Goal: Task Accomplishment & Management: Manage account settings

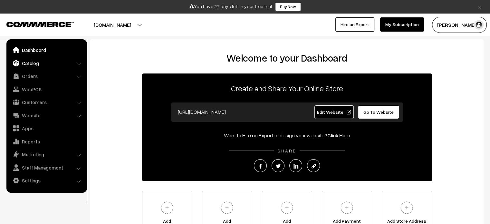
click at [76, 64] on link "Catalog" at bounding box center [46, 63] width 77 height 12
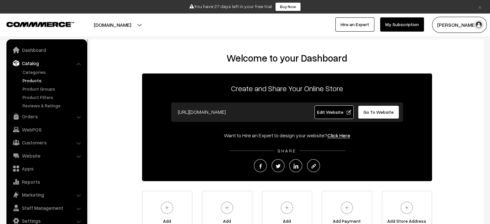
click at [30, 81] on link "Products" at bounding box center [53, 80] width 64 height 7
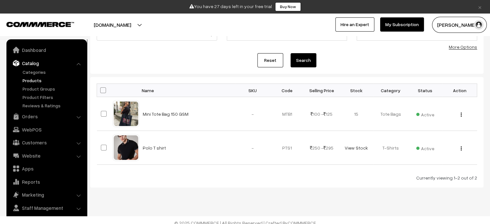
scroll to position [64, 0]
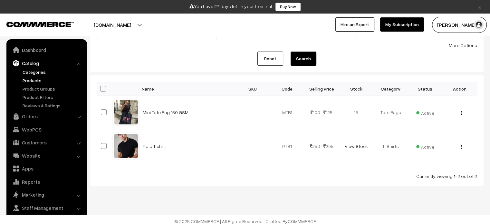
click at [37, 72] on link "Categories" at bounding box center [53, 72] width 64 height 7
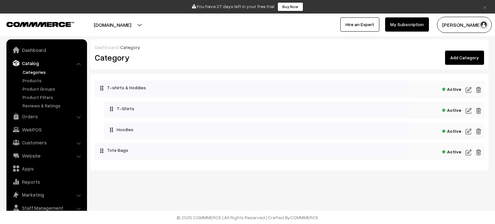
click at [478, 90] on img at bounding box center [479, 90] width 6 height 8
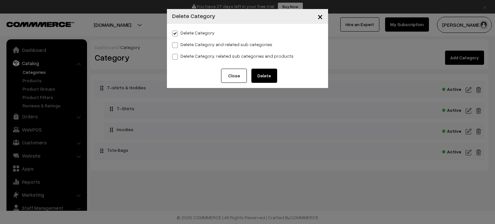
click at [175, 46] on span at bounding box center [175, 45] width 6 height 6
click at [175, 46] on input "Delete Category and related sub categories" at bounding box center [174, 44] width 4 height 4
radio input "true"
click at [175, 56] on span at bounding box center [175, 57] width 6 height 6
click at [175, 56] on input "Delete Category, related sub categories and products" at bounding box center [174, 55] width 4 height 4
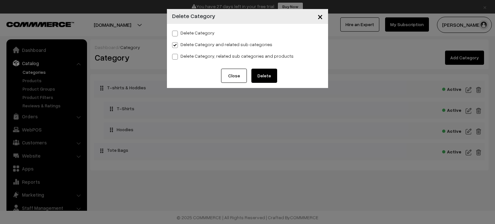
radio input "true"
click at [175, 35] on span at bounding box center [175, 34] width 6 height 6
click at [175, 34] on input "Delete Category" at bounding box center [174, 32] width 4 height 4
radio input "true"
click at [262, 74] on button "Delete" at bounding box center [264, 76] width 26 height 14
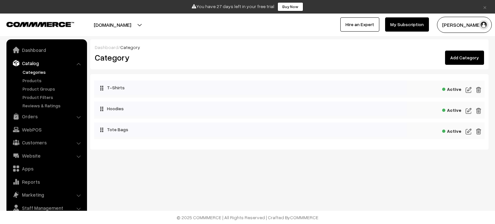
click at [478, 90] on img at bounding box center [479, 90] width 6 height 8
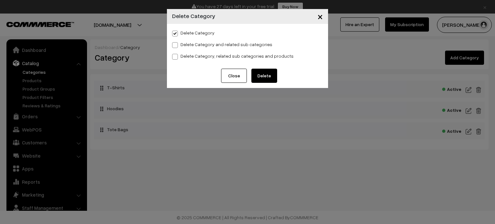
click at [271, 79] on button "Delete" at bounding box center [264, 76] width 26 height 14
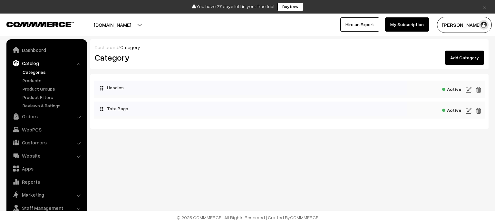
click at [478, 90] on img at bounding box center [479, 90] width 6 height 8
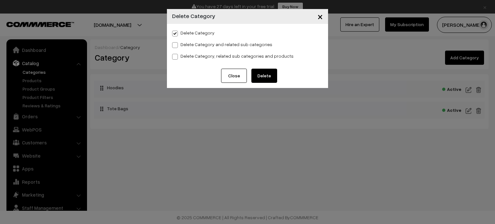
click at [271, 77] on button "Delete" at bounding box center [264, 76] width 26 height 14
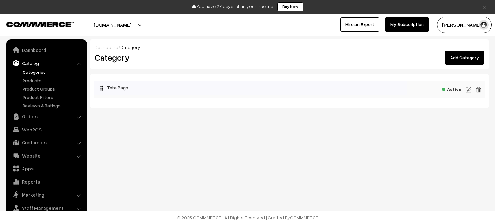
click at [479, 90] on img at bounding box center [479, 90] width 6 height 8
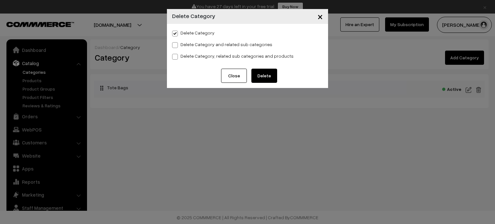
click at [264, 76] on button "Delete" at bounding box center [264, 76] width 26 height 14
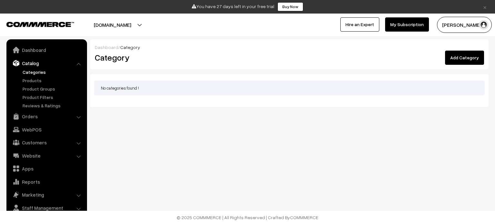
click at [461, 57] on link "Add Category" at bounding box center [464, 58] width 39 height 14
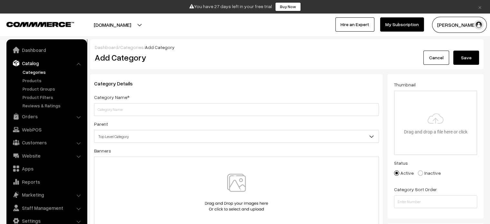
click at [153, 135] on span "Top Level Category" at bounding box center [236, 136] width 284 height 11
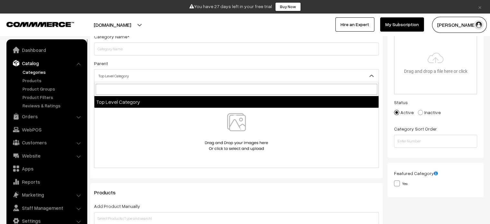
scroll to position [64, 0]
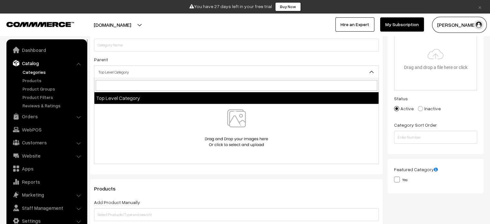
click at [126, 84] on input "search" at bounding box center [237, 85] width 282 height 11
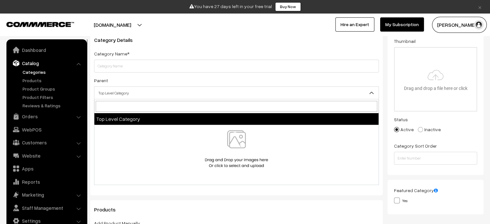
scroll to position [32, 0]
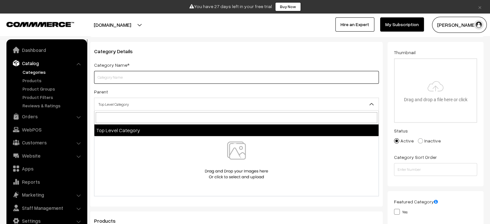
click at [127, 77] on input "text" at bounding box center [236, 77] width 285 height 13
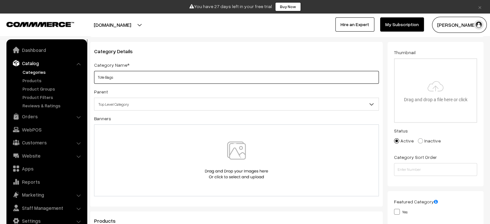
type input "Tote Bags"
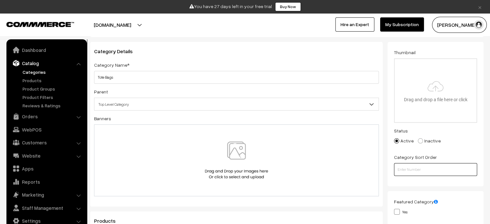
click at [421, 170] on input "number" at bounding box center [435, 169] width 83 height 13
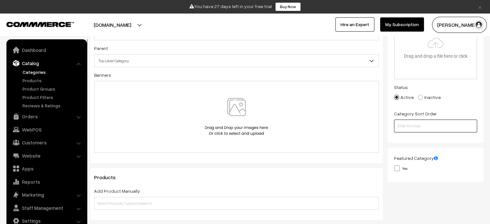
scroll to position [129, 0]
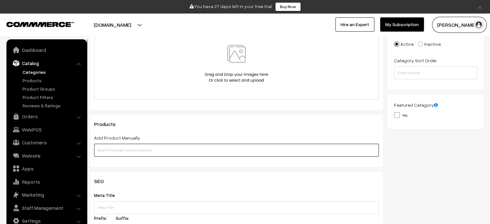
click at [147, 154] on input "text" at bounding box center [236, 150] width 285 height 13
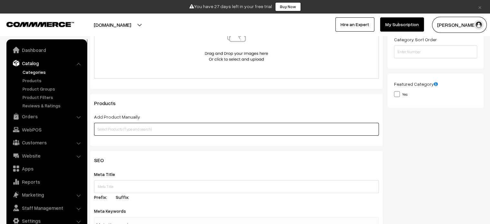
scroll to position [161, 0]
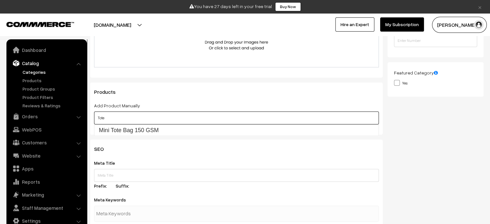
type input "Tote"
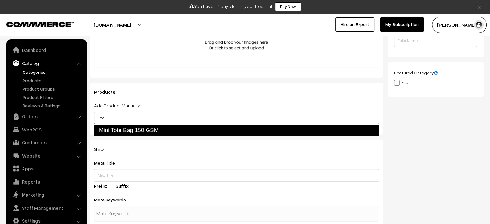
click at [131, 127] on link "Mini Tote Bag 150 GSM" at bounding box center [236, 130] width 285 height 11
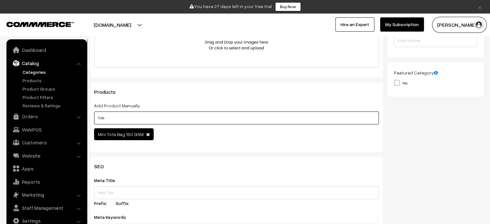
drag, startPoint x: 120, startPoint y: 119, endPoint x: 92, endPoint y: 119, distance: 27.4
click at [92, 119] on div "Products Add Product Manually Tote Mini Tote Bag 150 GSM Add Product Based on C…" at bounding box center [236, 117] width 293 height 70
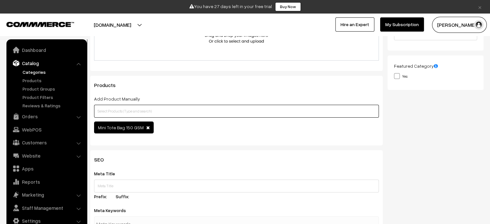
scroll to position [92, 0]
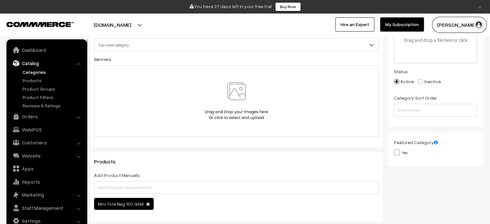
click at [398, 153] on span at bounding box center [397, 152] width 6 height 6
click at [398, 153] on input "Yes" at bounding box center [396, 152] width 4 height 4
checkbox input "true"
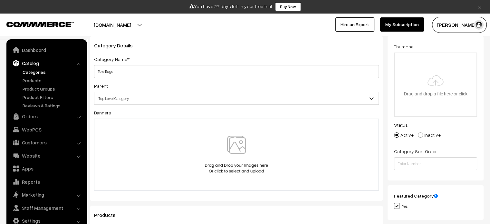
scroll to position [27, 0]
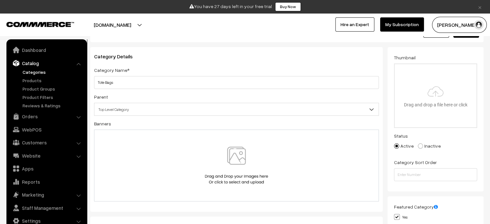
click at [241, 159] on img at bounding box center [236, 166] width 66 height 38
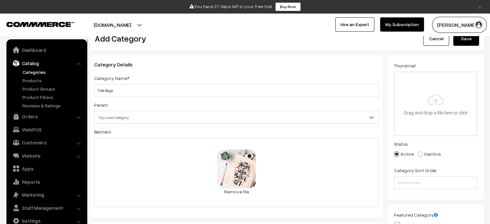
scroll to position [0, 0]
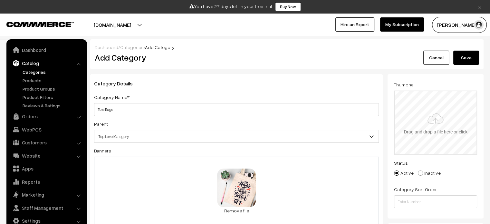
click at [437, 123] on input "file" at bounding box center [436, 122] width 82 height 63
click at [447, 114] on input "file" at bounding box center [436, 122] width 82 height 63
type input "C:\fakepath\smartmockups_lz6l8fyz.jpg"
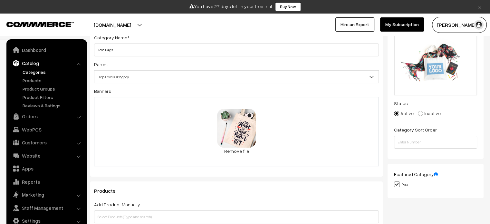
scroll to position [24, 0]
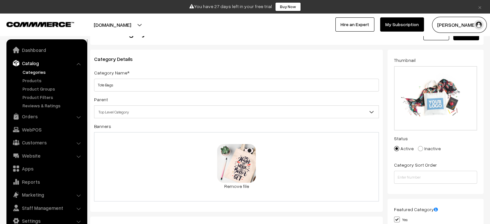
click at [132, 111] on span "Top Level Category" at bounding box center [236, 111] width 284 height 11
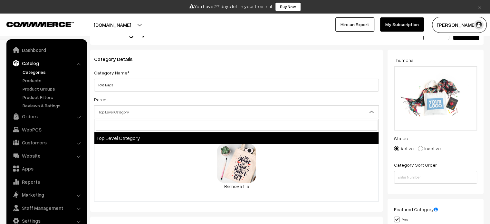
click at [124, 128] on input "search" at bounding box center [237, 125] width 282 height 11
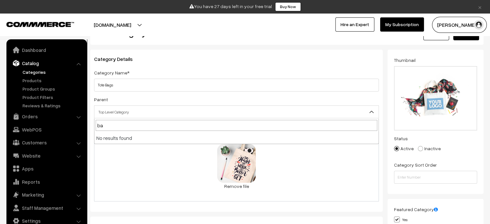
type input "b"
click at [338, 100] on div "Parent Top Level Category Top Level Category" at bounding box center [236, 106] width 285 height 23
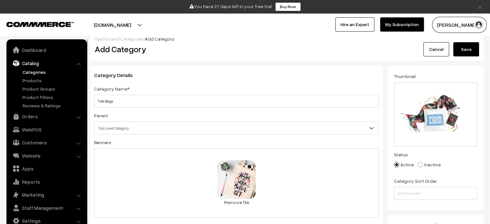
scroll to position [0, 0]
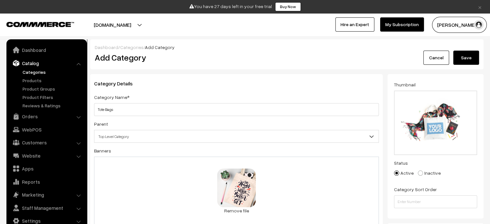
click at [463, 59] on button "Save" at bounding box center [466, 58] width 26 height 14
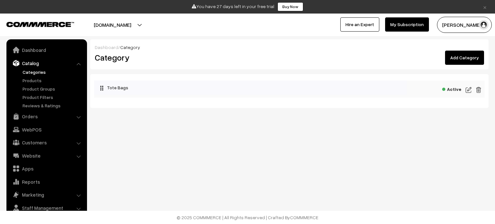
click at [458, 55] on link "Add Category" at bounding box center [464, 58] width 39 height 14
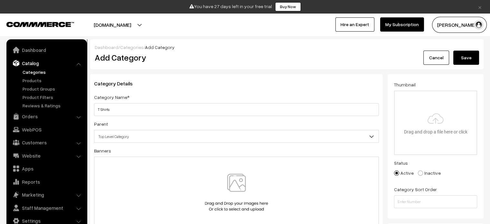
scroll to position [97, 0]
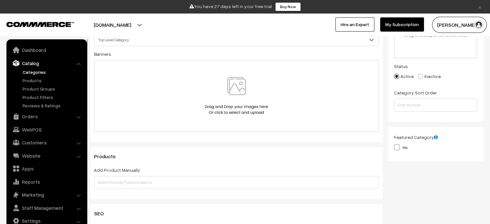
type input "T Shirts"
click at [238, 99] on img at bounding box center [236, 96] width 66 height 38
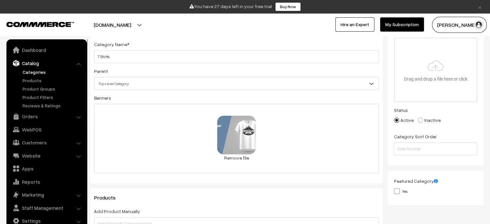
scroll to position [0, 0]
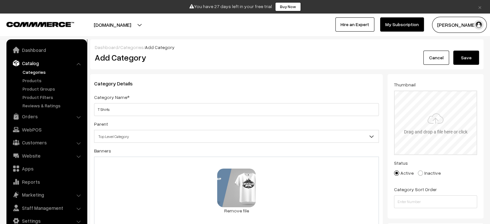
click at [435, 120] on input "file" at bounding box center [436, 122] width 82 height 63
type input "C:\fakepath\IMG_00057.JPG"
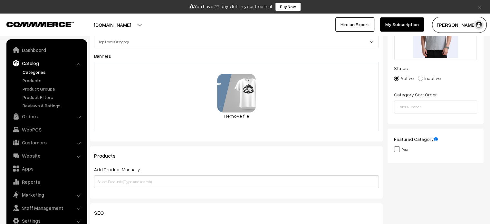
scroll to position [32, 0]
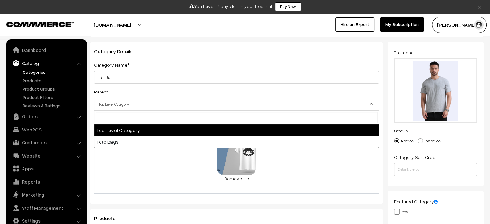
click at [121, 107] on span "Top Level Category" at bounding box center [236, 104] width 284 height 11
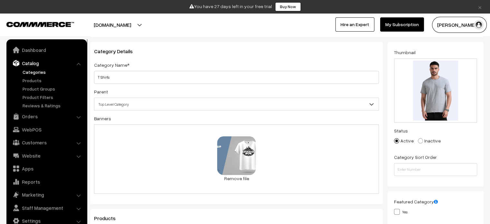
click at [121, 107] on span "Top Level Category" at bounding box center [236, 104] width 284 height 11
type input "P"
click at [382, 83] on div "Category Details Category Name* T Shirts Parent Top Level Category Tote Bags To…" at bounding box center [236, 123] width 293 height 162
click at [353, 101] on span "Top Level Category" at bounding box center [236, 104] width 284 height 11
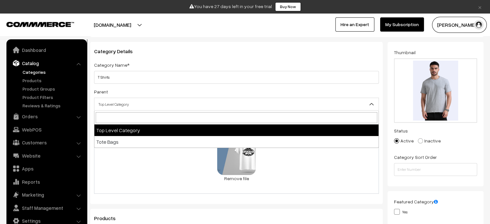
click at [385, 90] on div "Category Details Category Name* T Shirts Parent Top Level Category Tote Bags To…" at bounding box center [236, 154] width 302 height 224
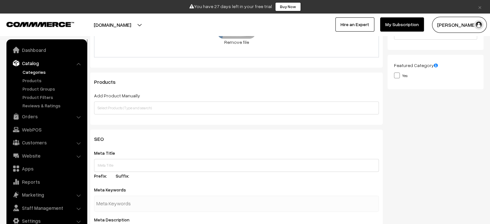
scroll to position [193, 0]
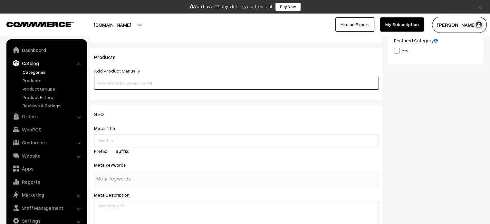
click at [174, 88] on input "text" at bounding box center [236, 83] width 285 height 13
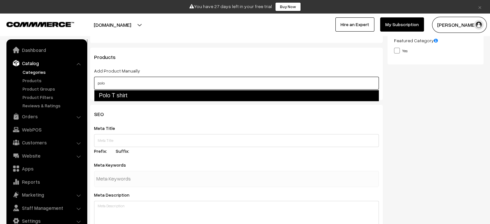
click at [151, 95] on link "Polo T shirt" at bounding box center [236, 95] width 285 height 11
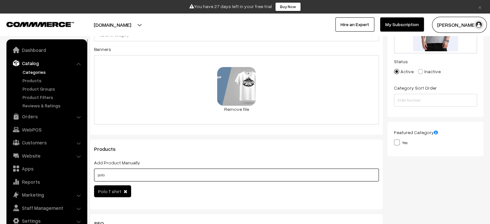
scroll to position [0, 0]
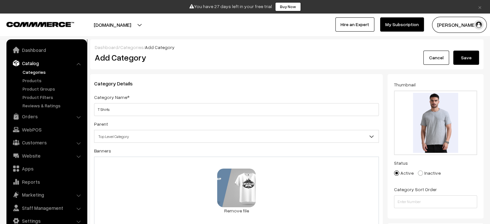
type input "polo"
click at [468, 57] on button "Save" at bounding box center [466, 58] width 26 height 14
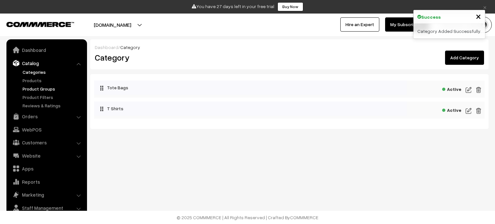
click at [35, 87] on link "Product Groups" at bounding box center [53, 88] width 64 height 7
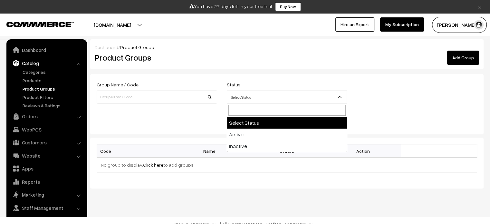
click at [255, 95] on span "Select Status" at bounding box center [287, 97] width 120 height 11
click at [175, 124] on div "Reset Search" at bounding box center [287, 121] width 380 height 14
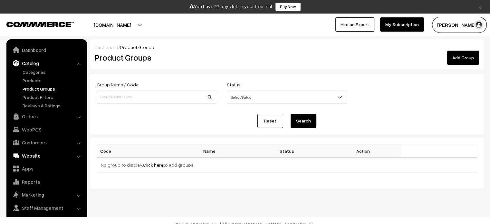
click at [40, 156] on link "Website" at bounding box center [46, 156] width 77 height 12
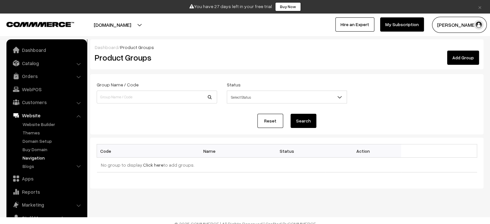
click at [28, 159] on link "Navigation" at bounding box center [53, 157] width 64 height 7
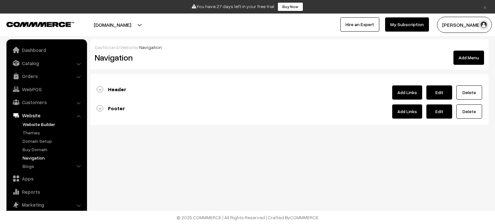
click at [39, 124] on link "Website Builder" at bounding box center [53, 124] width 64 height 7
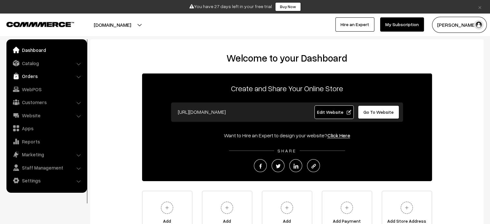
click at [58, 70] on link "Orders" at bounding box center [46, 76] width 77 height 12
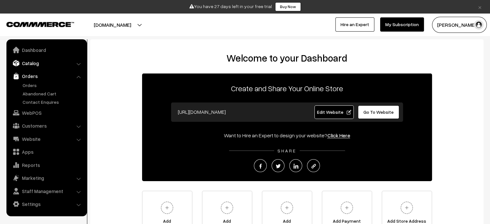
click at [43, 68] on link "Catalog" at bounding box center [46, 63] width 77 height 12
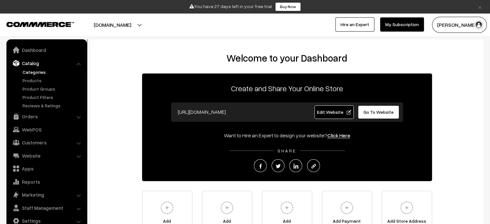
click at [36, 72] on link "Categories" at bounding box center [53, 72] width 64 height 7
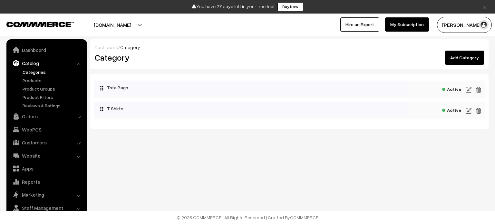
click at [468, 89] on img at bounding box center [469, 90] width 6 height 8
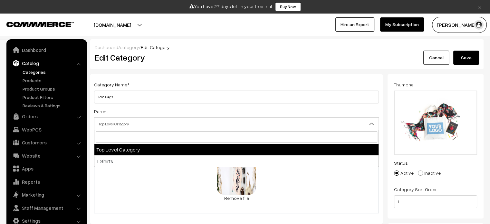
click at [128, 123] on span "Top Level Category" at bounding box center [236, 123] width 284 height 11
click at [125, 136] on input "search" at bounding box center [237, 136] width 282 height 11
type input "M"
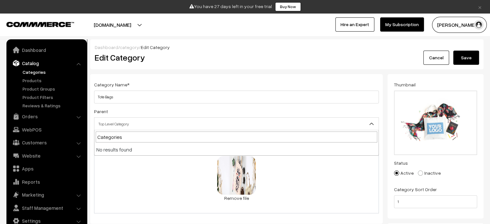
type input "Categories"
click at [127, 125] on span "Top Level Category" at bounding box center [236, 123] width 284 height 11
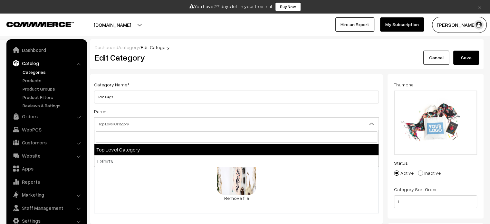
click at [127, 125] on span "Top Level Category" at bounding box center [236, 123] width 284 height 11
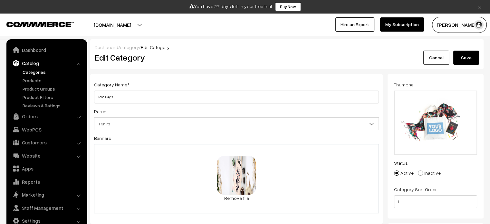
click at [168, 127] on span "T Shirts" at bounding box center [236, 123] width 284 height 11
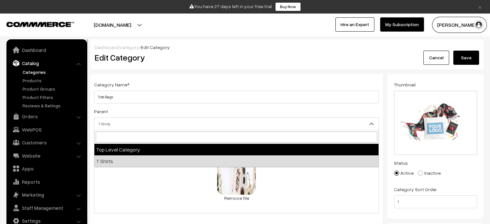
select select "0"
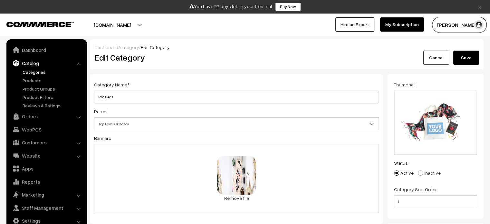
click at [477, 60] on button "Save" at bounding box center [466, 58] width 26 height 14
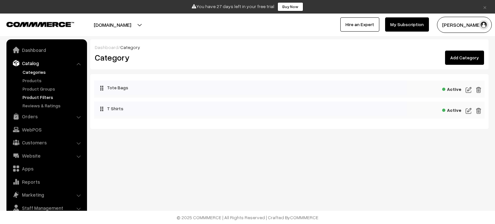
click at [36, 96] on link "Product Filters" at bounding box center [53, 97] width 64 height 7
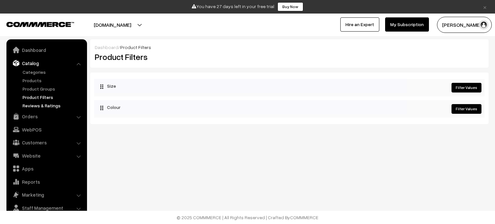
click at [43, 104] on link "Reviews & Ratings" at bounding box center [53, 105] width 64 height 7
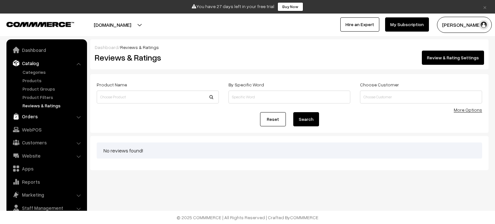
click at [31, 121] on link "Orders" at bounding box center [46, 117] width 77 height 12
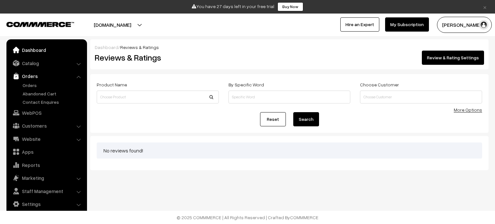
click at [36, 53] on link "Dashboard" at bounding box center [46, 50] width 77 height 12
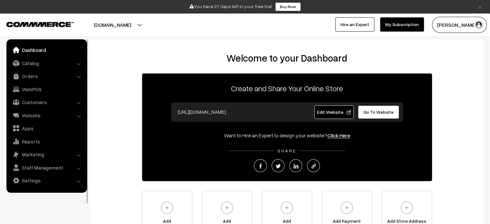
click at [378, 111] on span "Go To Website" at bounding box center [378, 111] width 30 height 5
click at [143, 24] on button "[DOMAIN_NAME]" at bounding box center [112, 25] width 82 height 16
click at [80, 62] on li "Catalog Categories" at bounding box center [46, 63] width 77 height 12
click at [76, 113] on link "Website" at bounding box center [46, 116] width 77 height 12
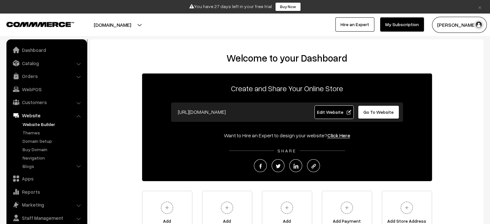
click at [48, 123] on link "Website Builder" at bounding box center [53, 124] width 64 height 7
